Goal: Task Accomplishment & Management: Manage account settings

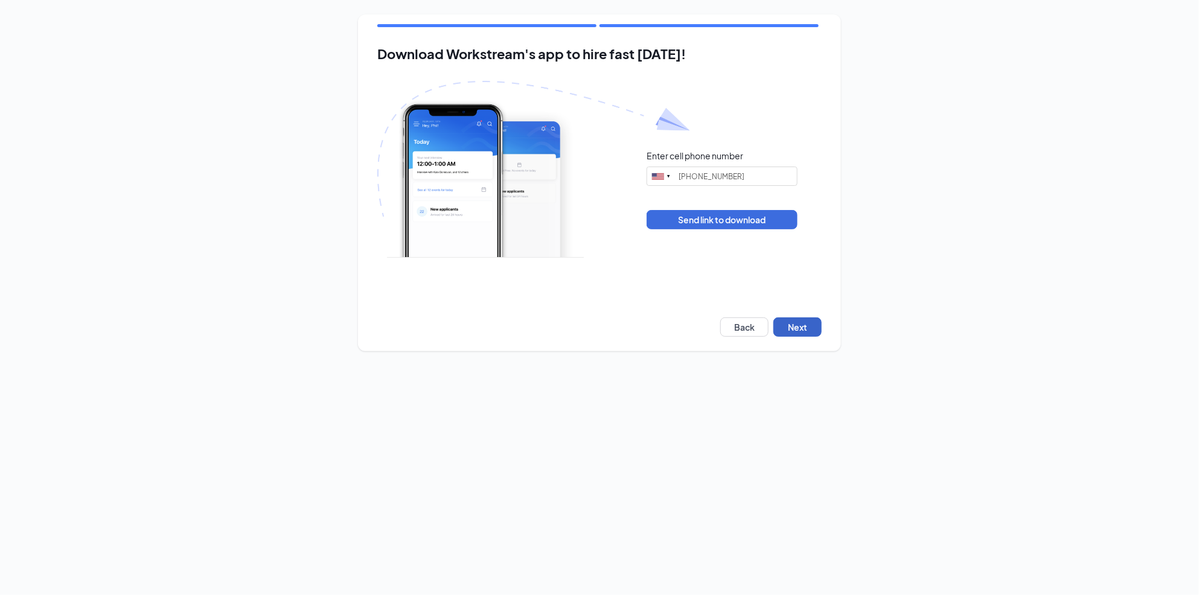
click at [788, 327] on button "Next" at bounding box center [798, 327] width 48 height 19
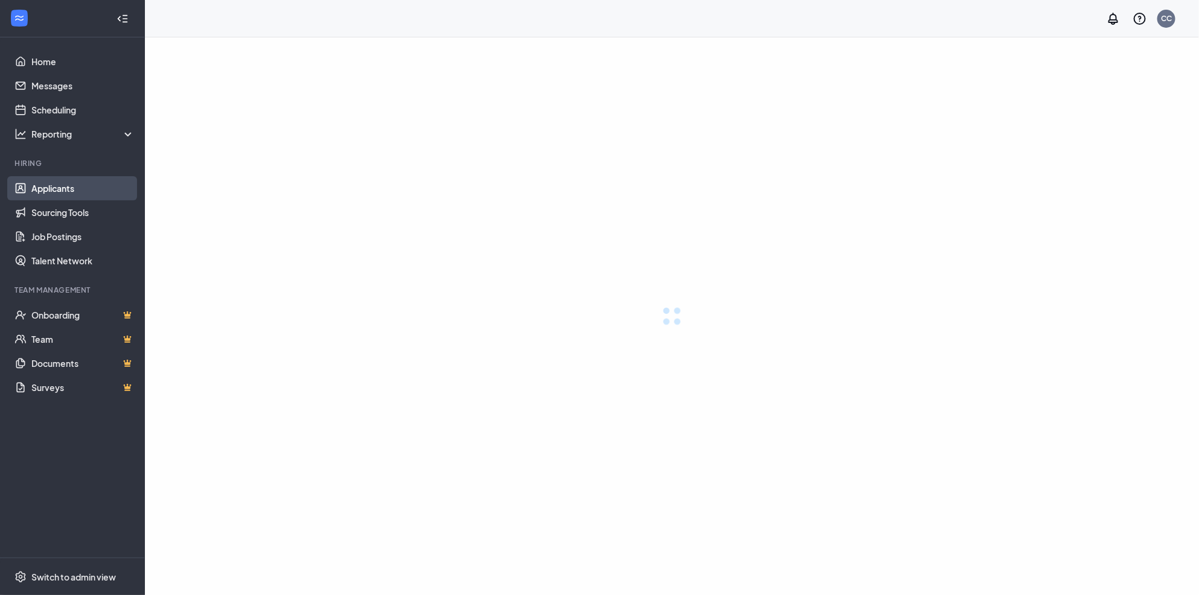
click at [62, 186] on link "Applicants" at bounding box center [82, 188] width 103 height 24
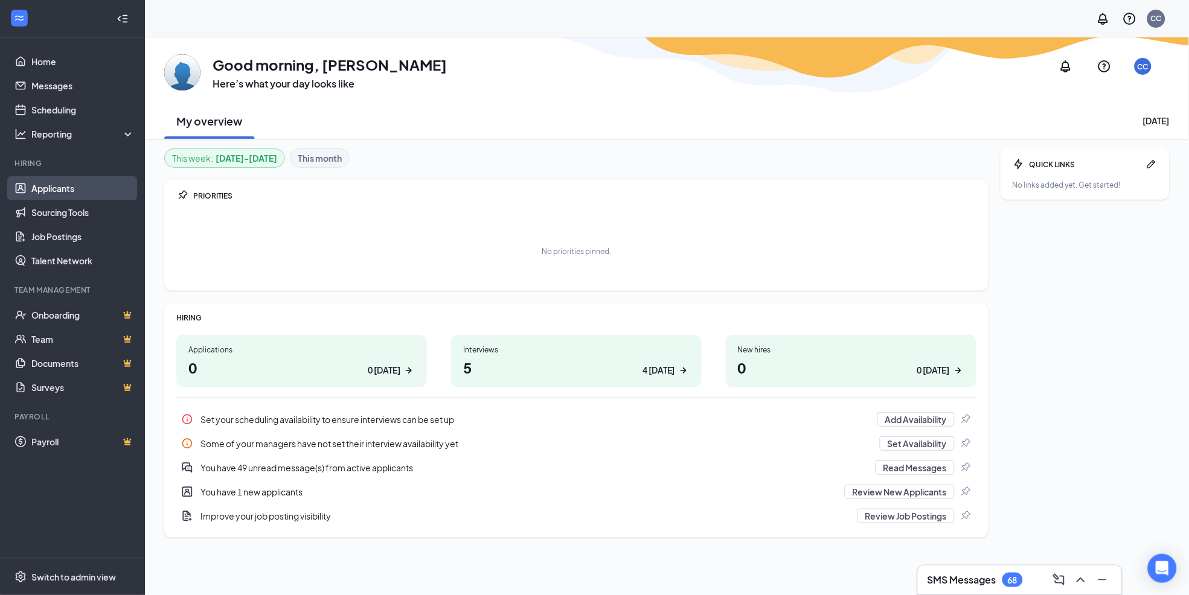
click at [53, 187] on link "Applicants" at bounding box center [82, 188] width 103 height 24
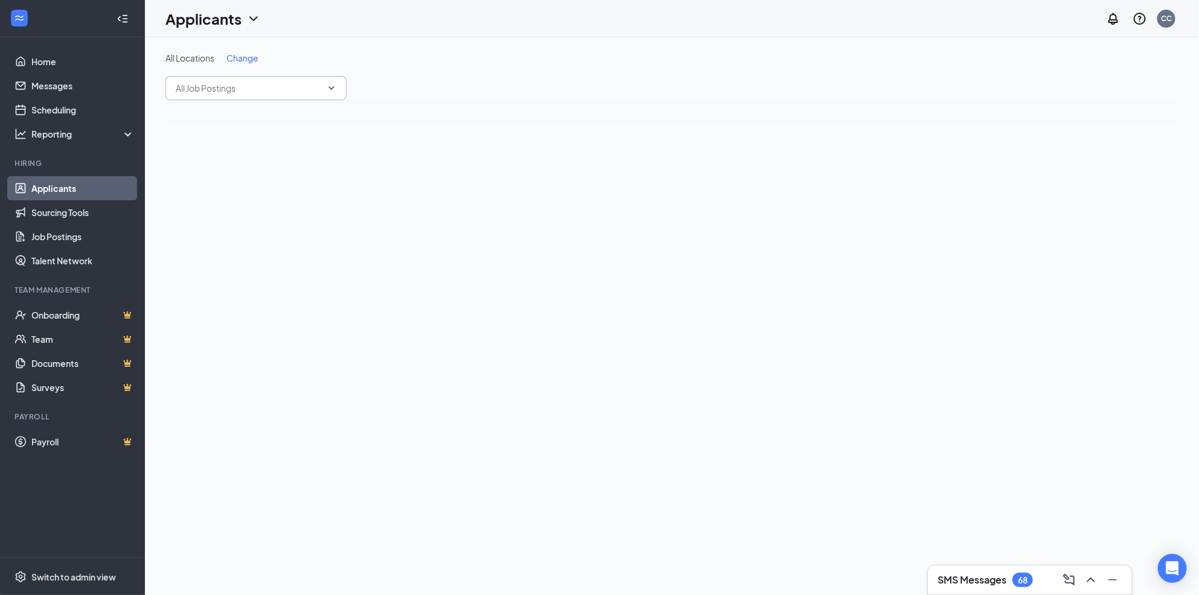
click at [223, 91] on input "text" at bounding box center [249, 88] width 146 height 13
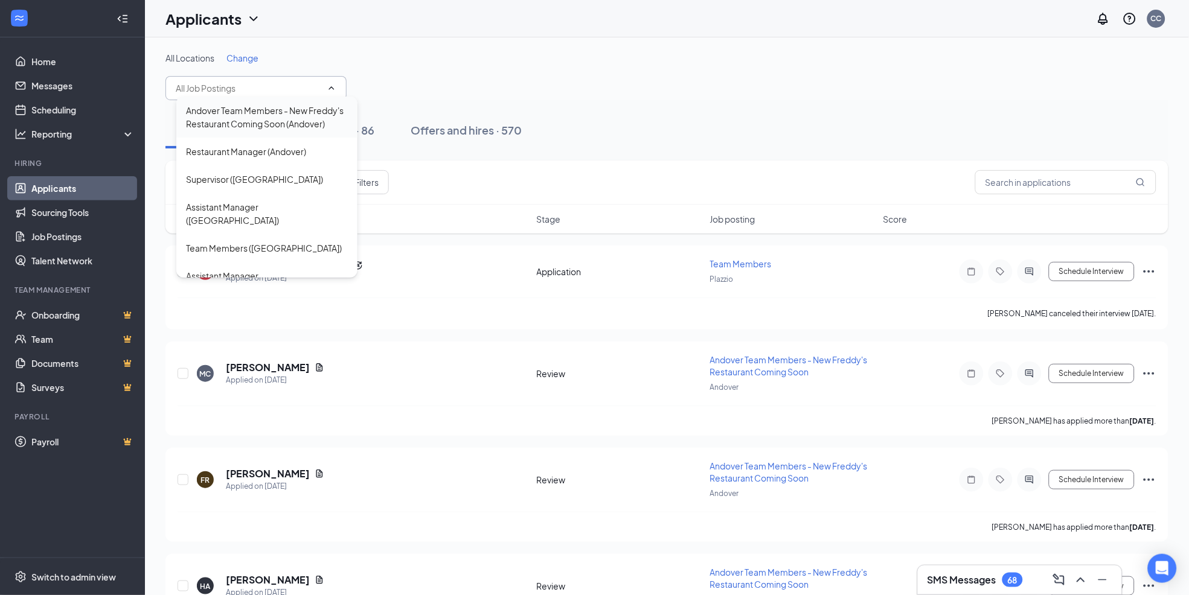
drag, startPoint x: 233, startPoint y: 120, endPoint x: 295, endPoint y: 127, distance: 62.5
click at [234, 120] on div "Andover Team Members - New Freddy's Restaurant Coming Soon (Andover)" at bounding box center [267, 117] width 162 height 27
type input "Andover Team Members - New Freddy's Restaurant Coming Soon (Andover)"
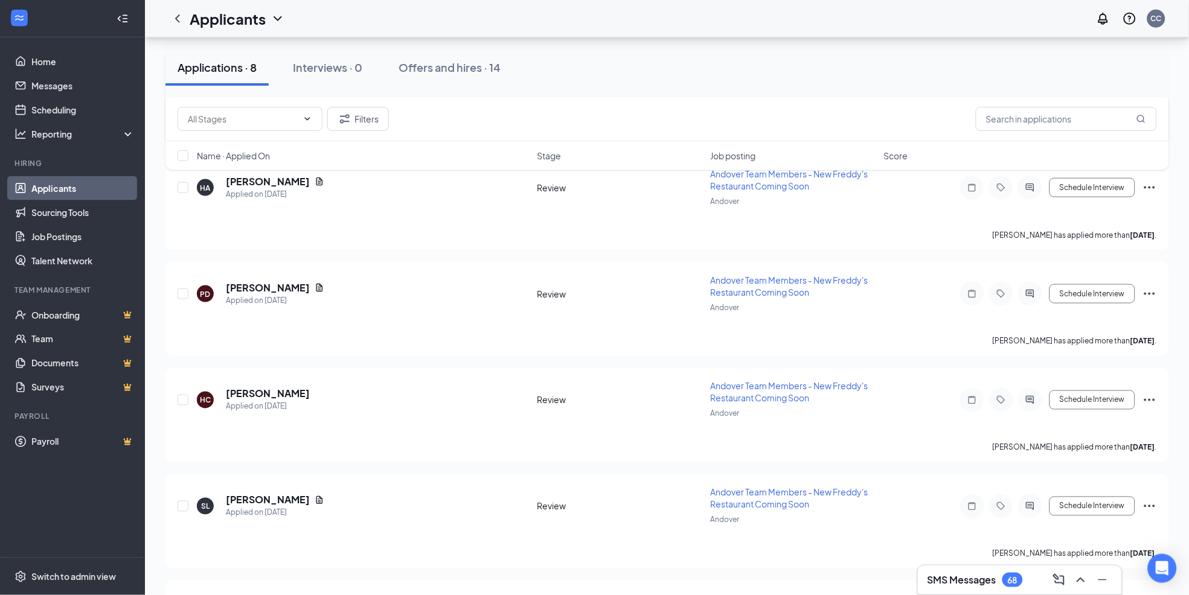
scroll to position [531, 0]
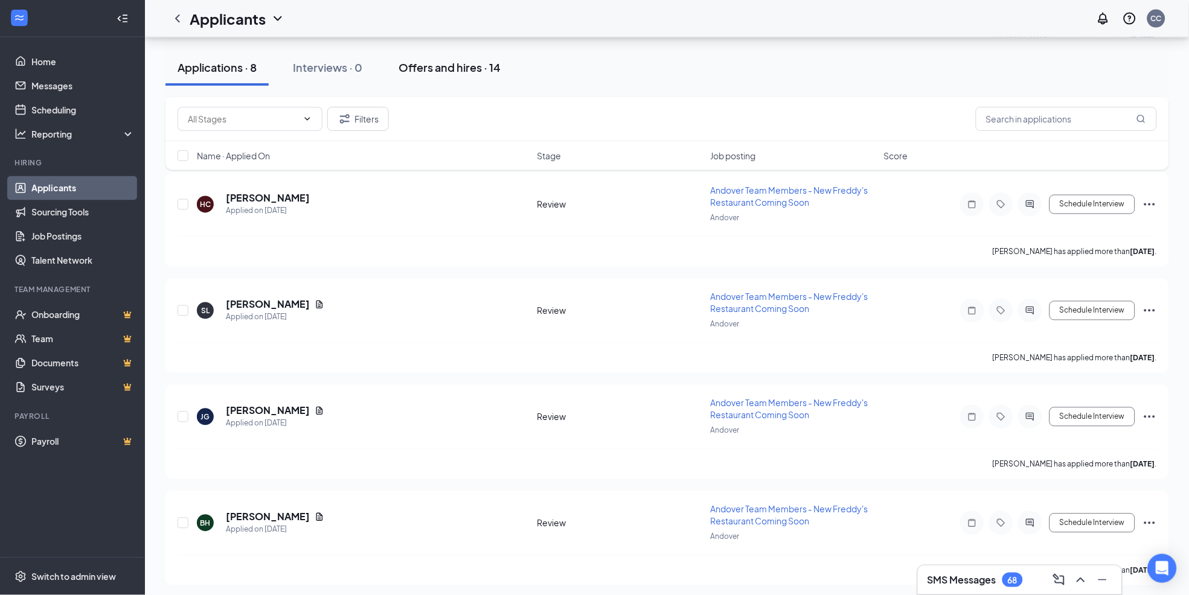
click at [423, 69] on div "Offers and hires · 14" at bounding box center [450, 67] width 102 height 15
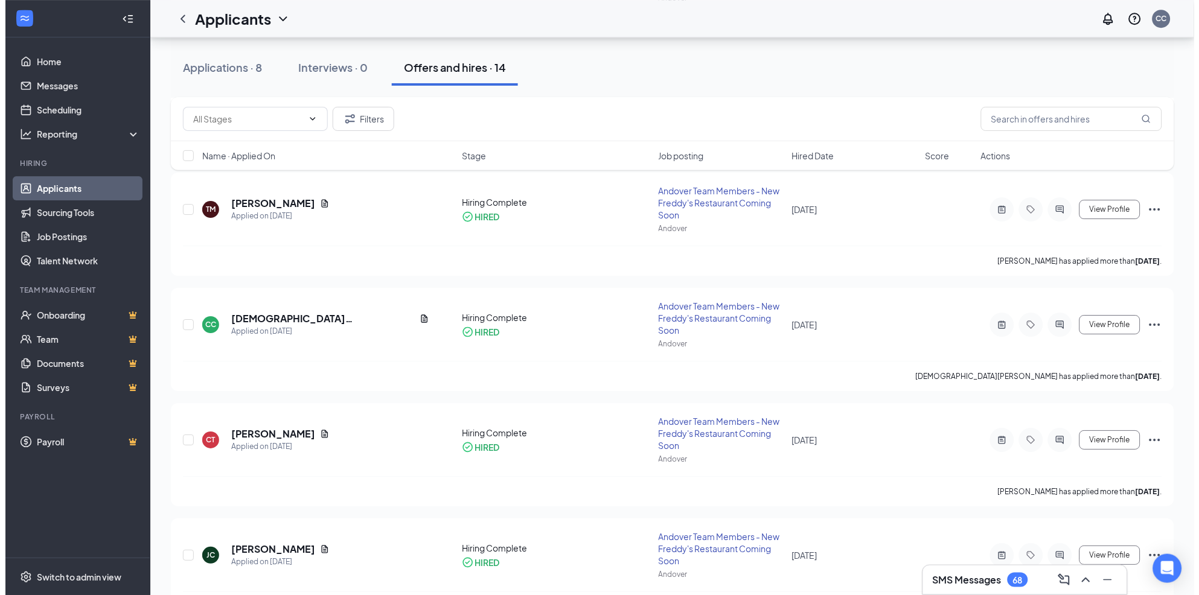
scroll to position [1073, 0]
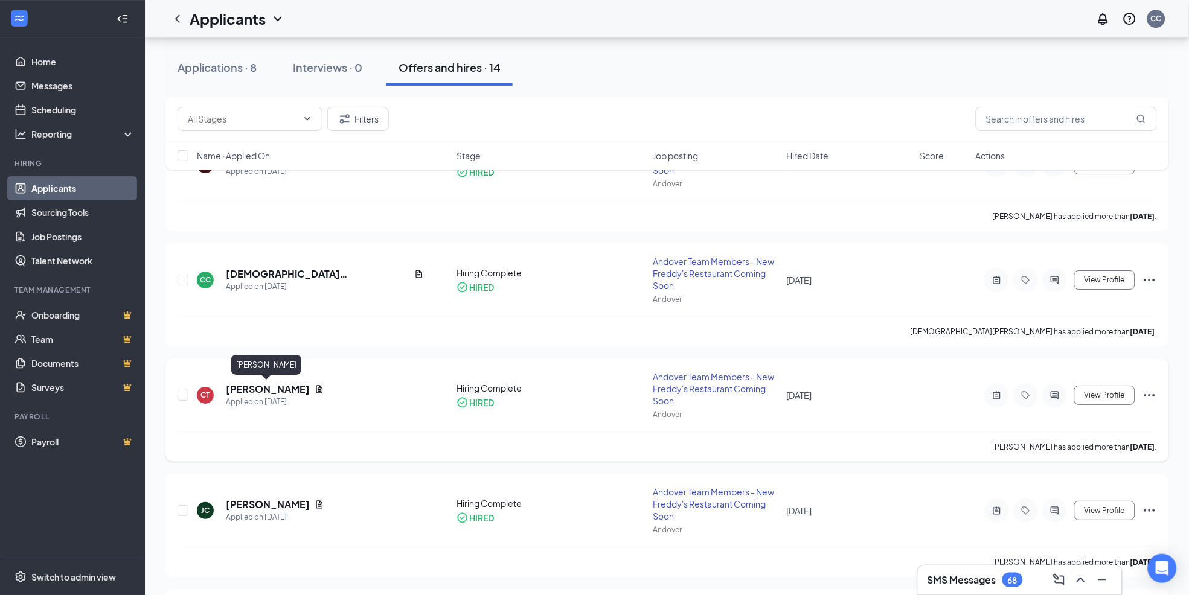
click at [271, 387] on h5 "[PERSON_NAME]" at bounding box center [268, 389] width 84 height 13
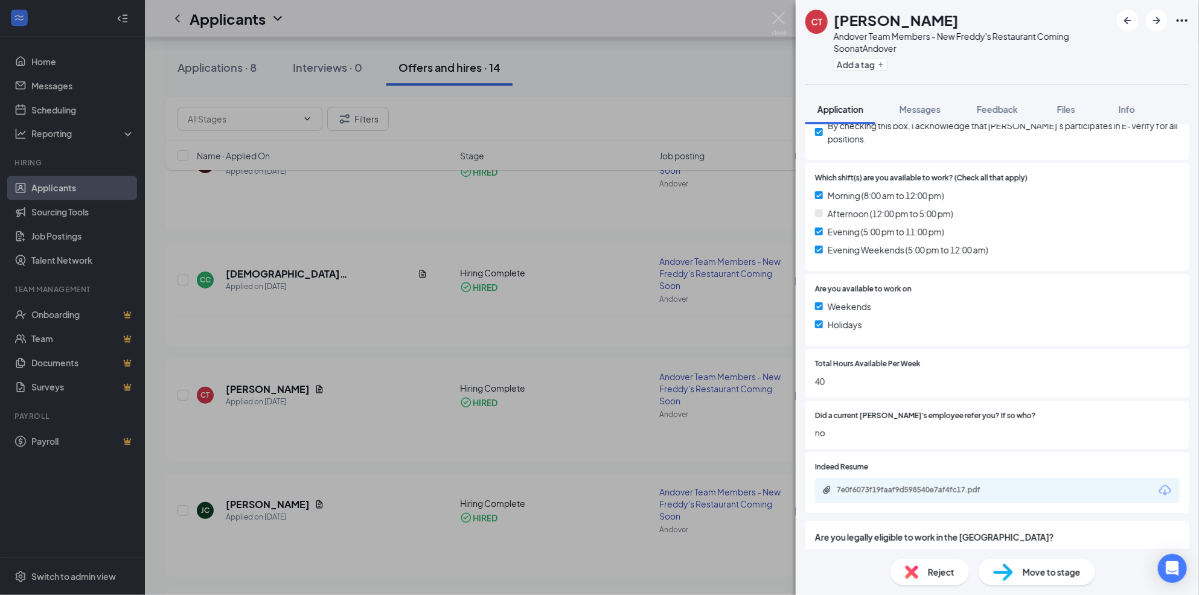
scroll to position [531, 0]
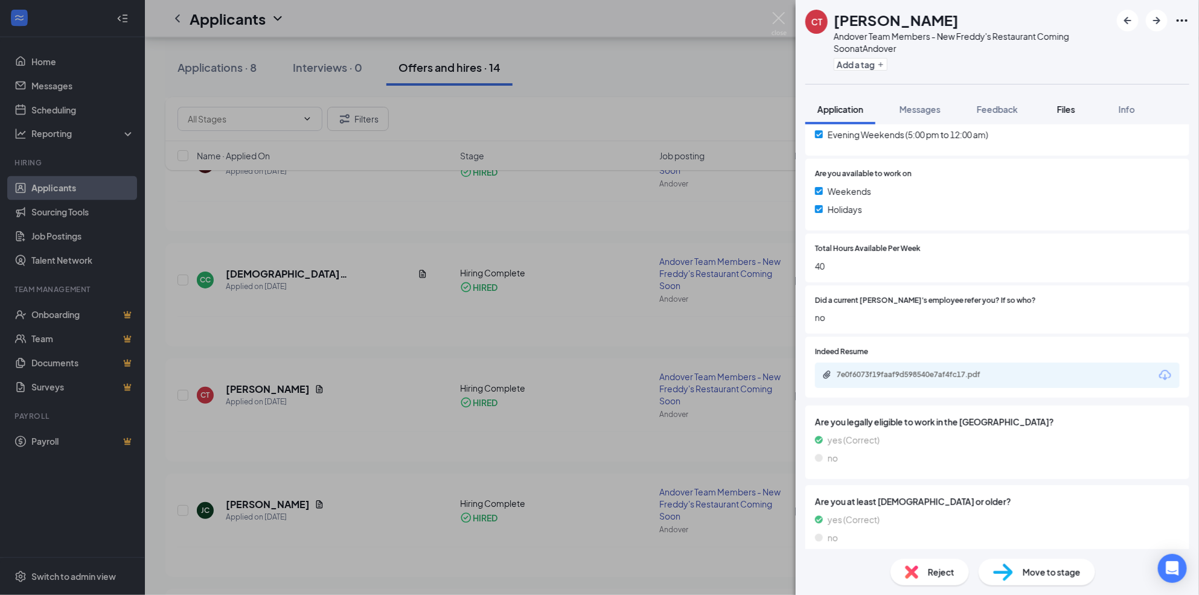
click at [1064, 112] on span "Files" at bounding box center [1066, 109] width 18 height 11
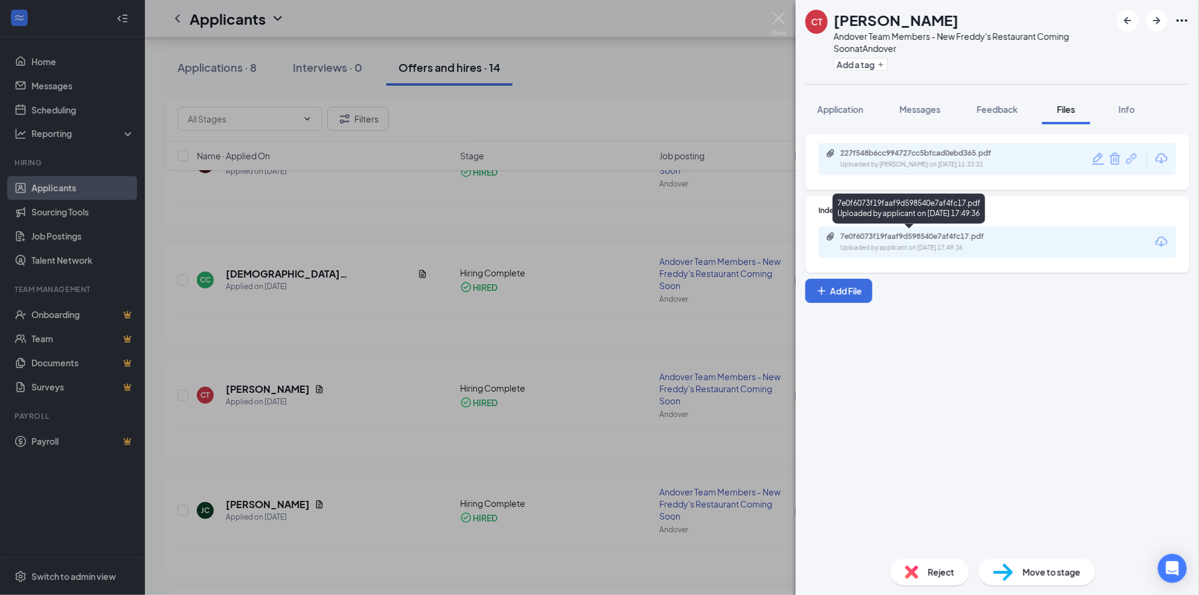
click at [900, 238] on div "7e0f6073f19faaf9d598540e7af4fc17.pdf" at bounding box center [925, 237] width 169 height 10
click at [885, 242] on div "7e0f6073f19faaf9d598540e7af4fc17.pdf Uploaded by applicant on [DATE] 17:49:36" at bounding box center [924, 242] width 196 height 21
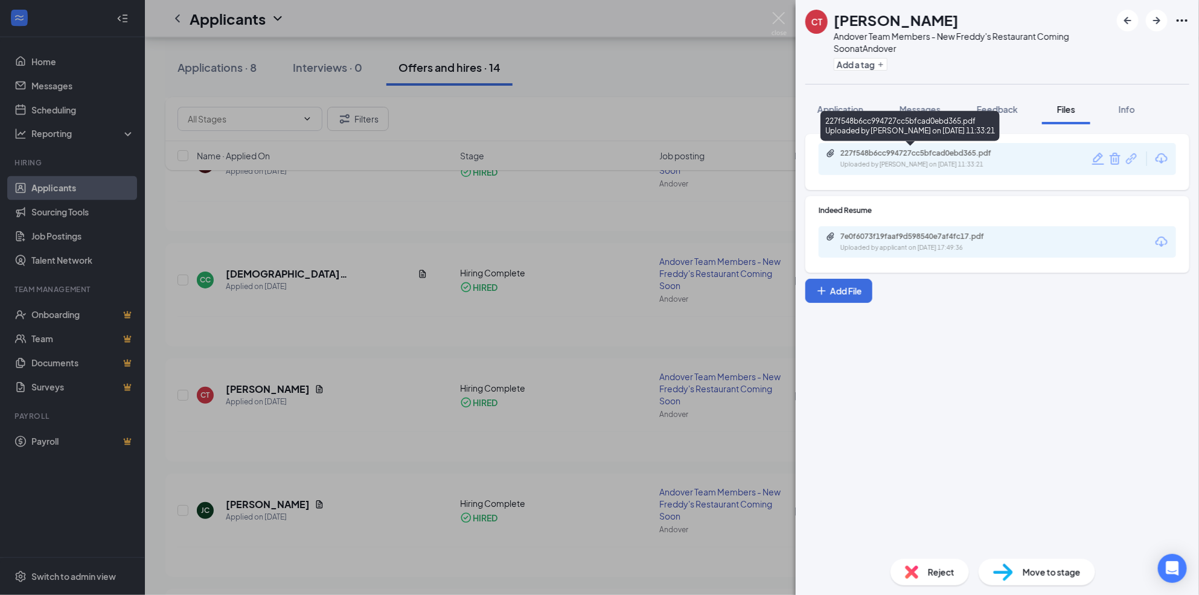
click at [884, 152] on div "227f548b6cc994727cc5bfcad0ebd365.pdf" at bounding box center [925, 154] width 169 height 10
